Goal: Browse casually: Explore the website without a specific task or goal

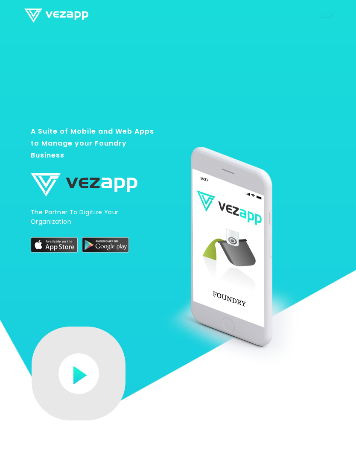
click at [55, 252] on img at bounding box center [54, 244] width 47 height 15
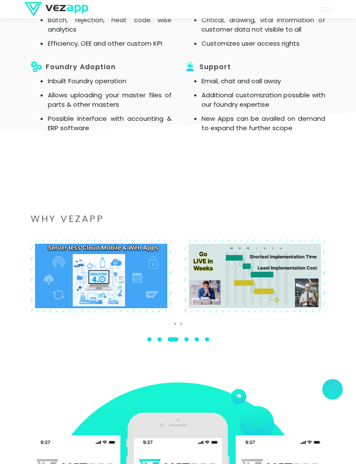
scroll to position [1240, 0]
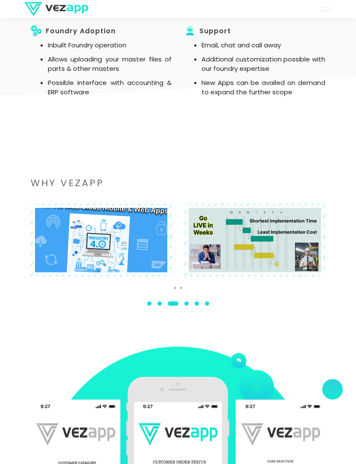
click at [126, 275] on img at bounding box center [101, 240] width 156 height 82
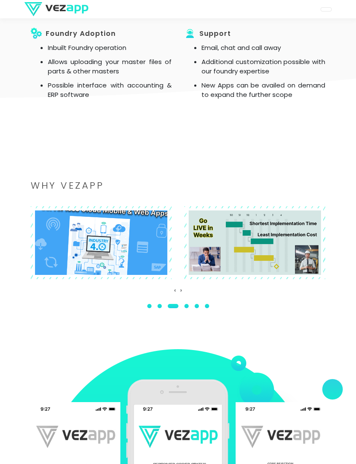
scroll to position [1235, 0]
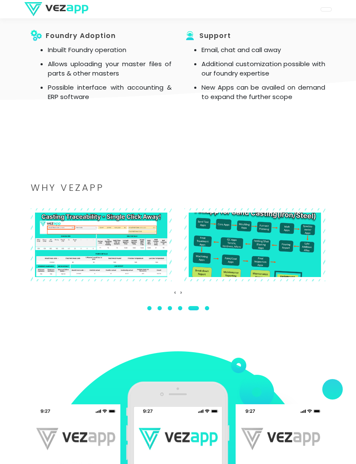
click at [248, 275] on img at bounding box center [255, 244] width 156 height 82
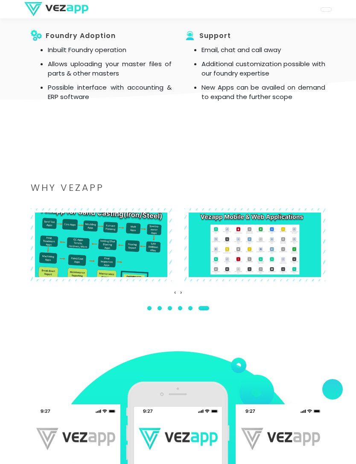
click at [158, 286] on img at bounding box center [101, 244] width 156 height 82
click at [149, 286] on img at bounding box center [101, 244] width 156 height 82
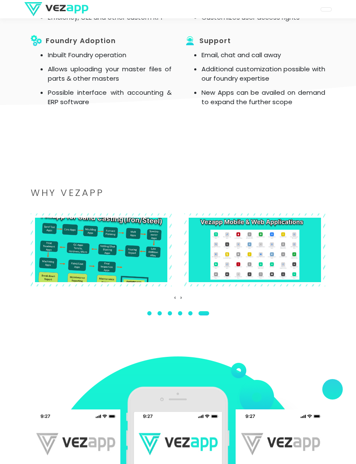
scroll to position [1228, 0]
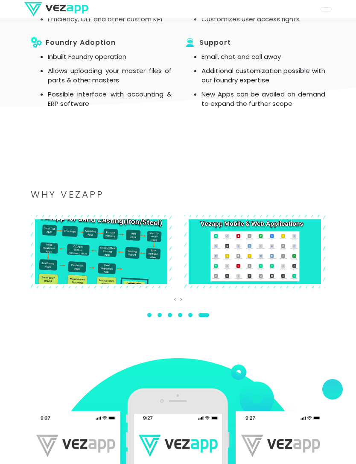
click at [128, 283] on img at bounding box center [101, 251] width 156 height 82
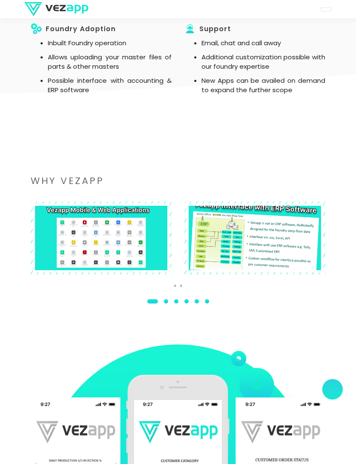
click at [259, 275] on img at bounding box center [255, 238] width 156 height 82
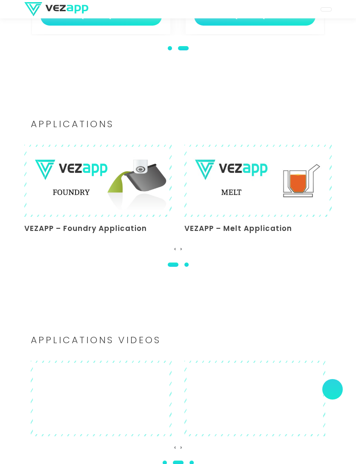
scroll to position [2082, 0]
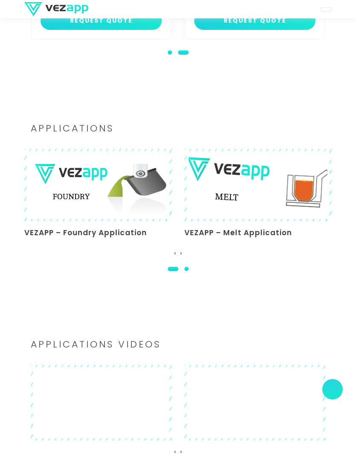
click at [252, 226] on img at bounding box center [257, 184] width 163 height 81
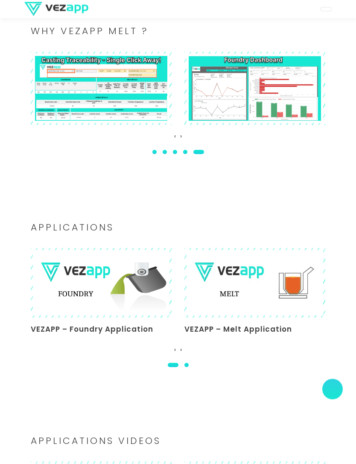
scroll to position [1992, 0]
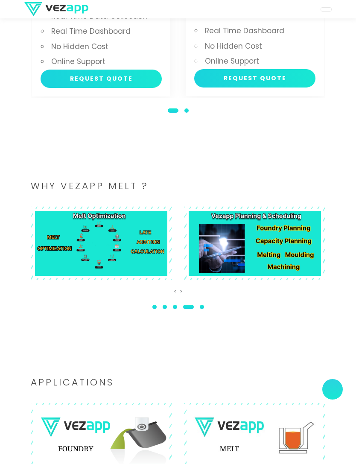
scroll to position [1828, 0]
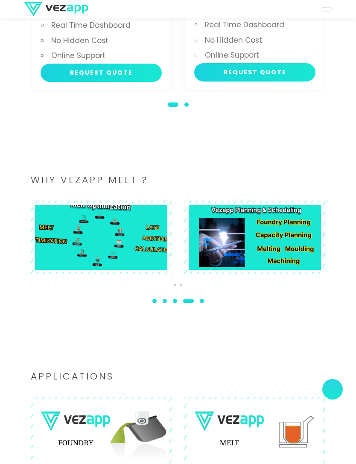
click at [130, 268] on img at bounding box center [101, 237] width 156 height 82
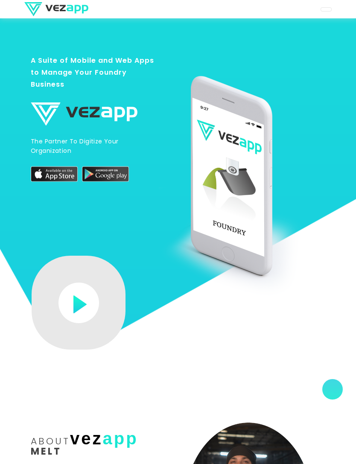
scroll to position [0, 0]
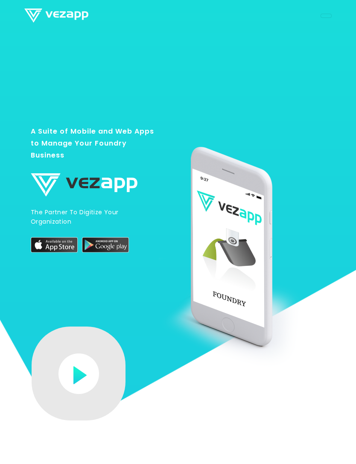
click at [61, 16] on img at bounding box center [56, 16] width 64 height 14
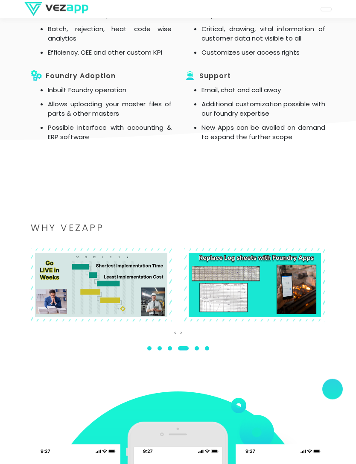
scroll to position [1180, 0]
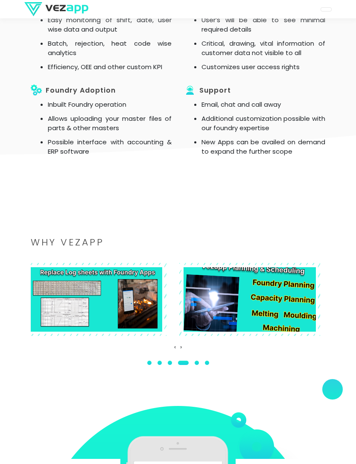
click at [249, 329] on img at bounding box center [249, 299] width 156 height 82
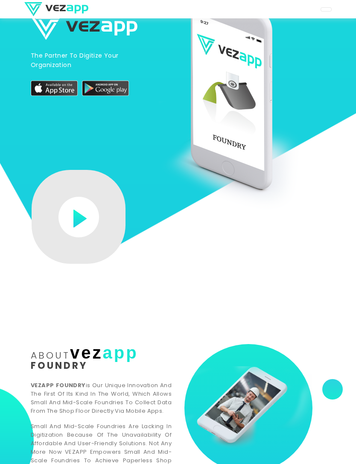
scroll to position [0, 0]
